Goal: Transaction & Acquisition: Purchase product/service

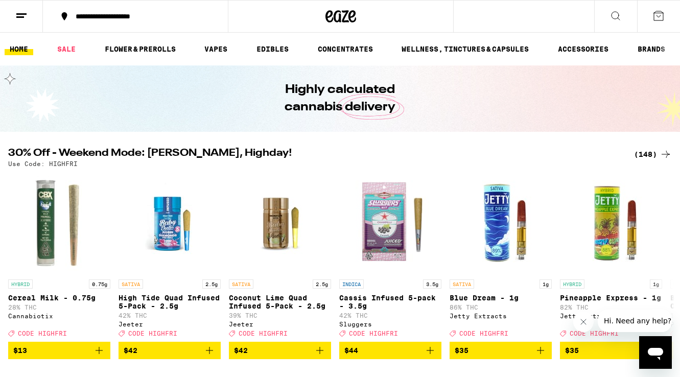
click at [636, 152] on div "(148)" at bounding box center [653, 154] width 38 height 12
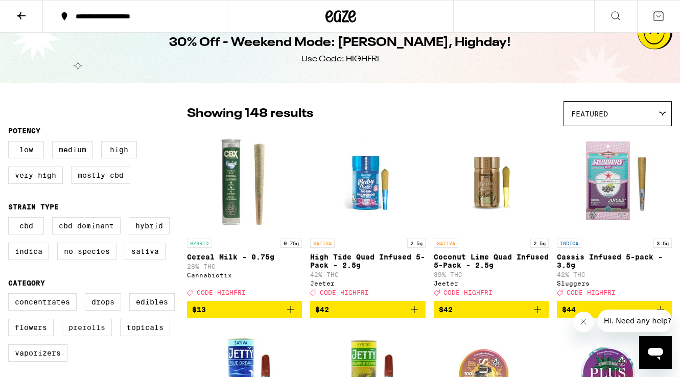
scroll to position [61, 0]
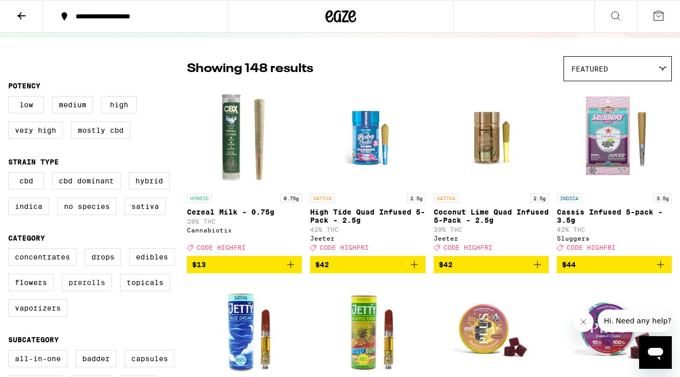
click at [102, 291] on label "Prerolls" at bounding box center [87, 282] width 50 height 17
click at [11, 250] on input "Prerolls" at bounding box center [10, 250] width 1 height 1
checkbox input "true"
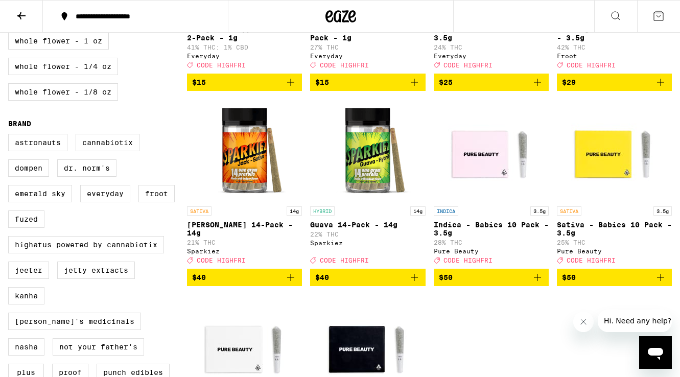
scroll to position [639, 0]
